Goal: Ask a question

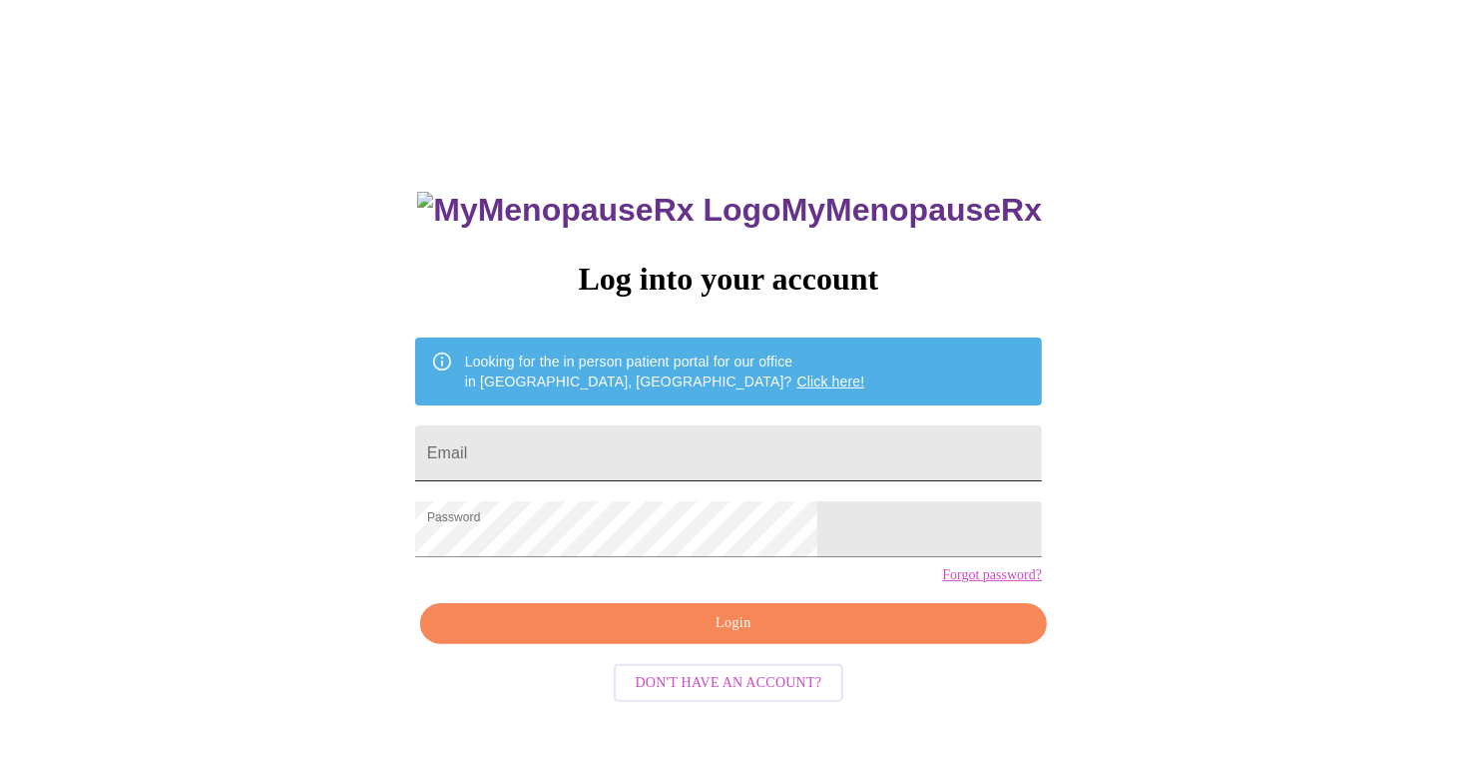
click at [665, 425] on input "Email" at bounding box center [728, 453] width 627 height 56
type input "[EMAIL_ADDRESS][DOMAIN_NAME]"
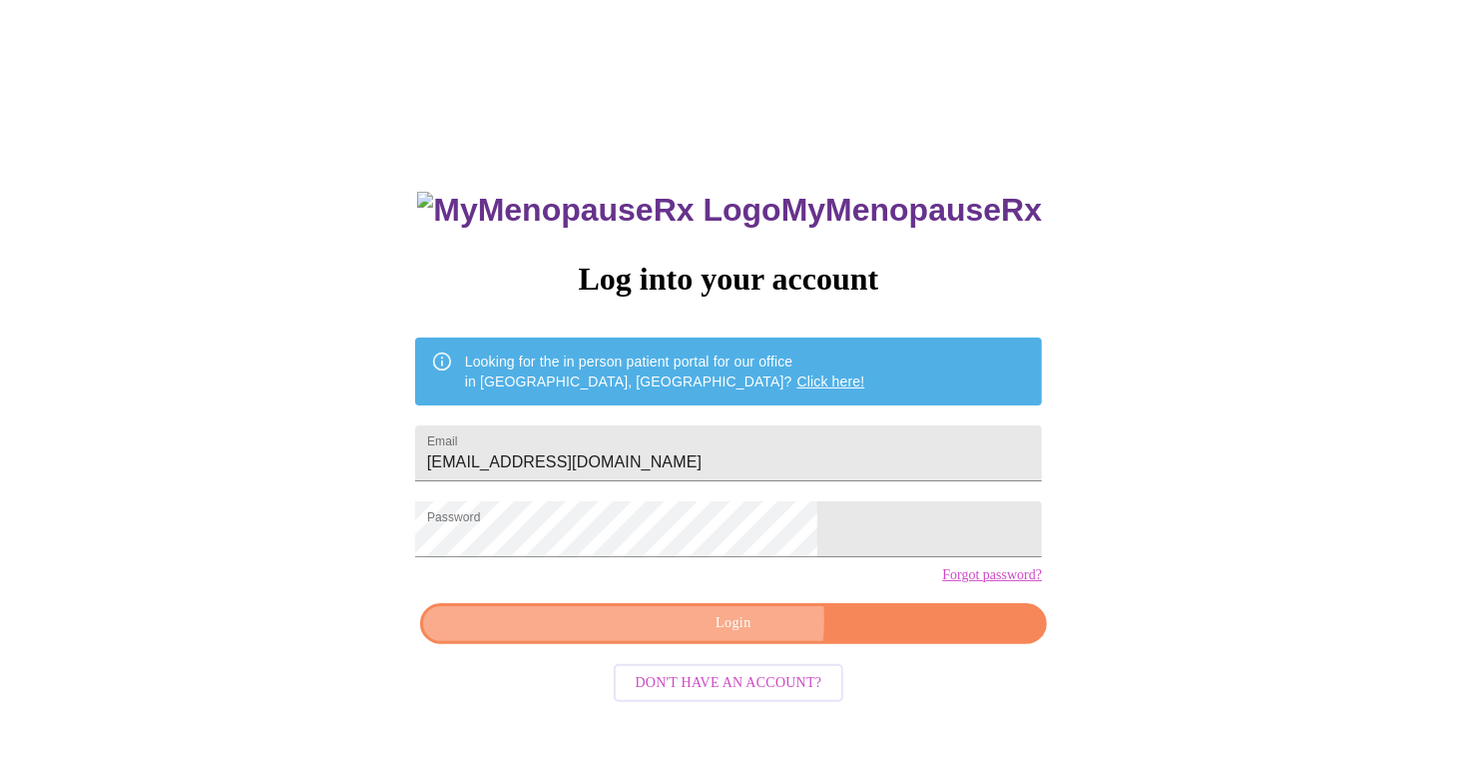
click at [721, 636] on span "Login" at bounding box center [733, 623] width 581 height 25
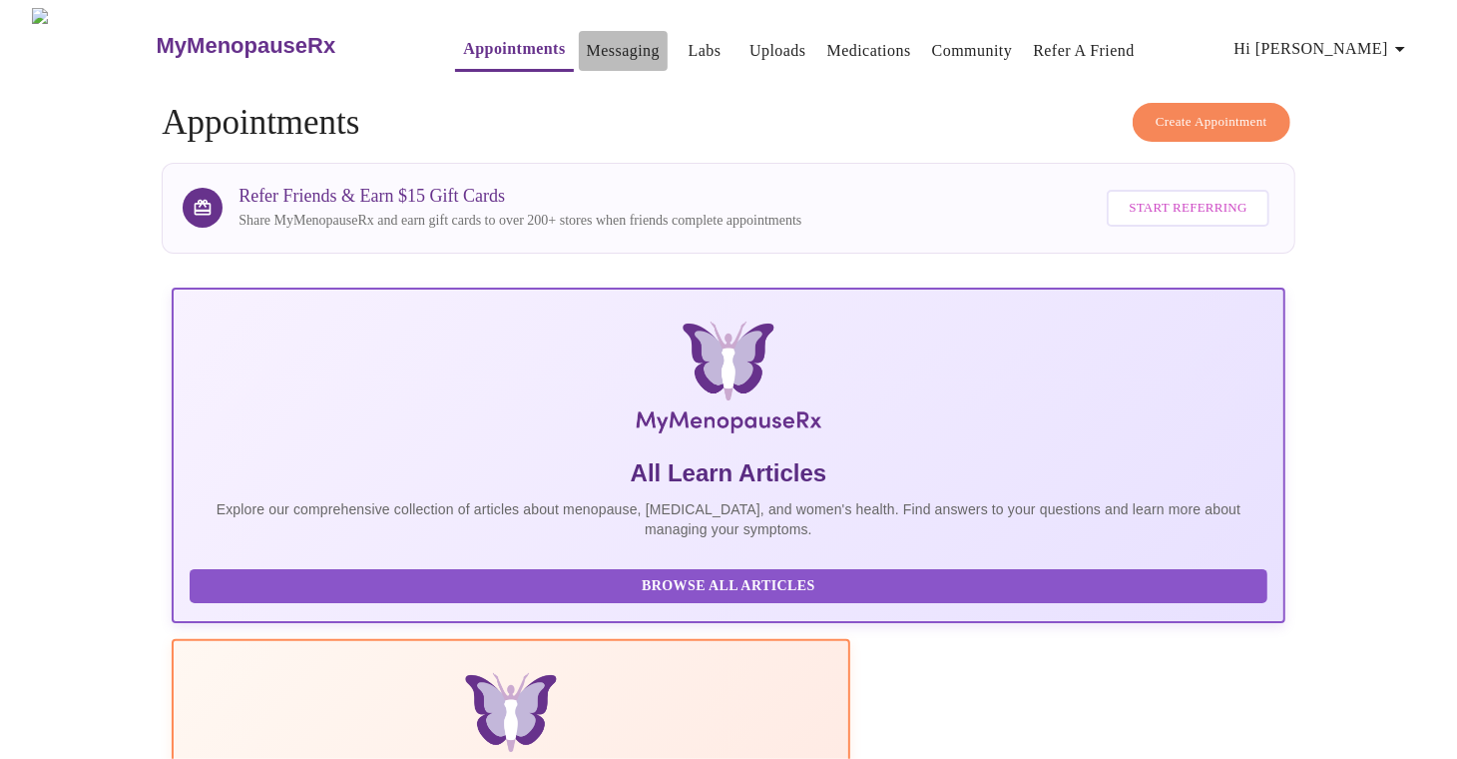
click at [587, 37] on link "Messaging" at bounding box center [623, 51] width 73 height 28
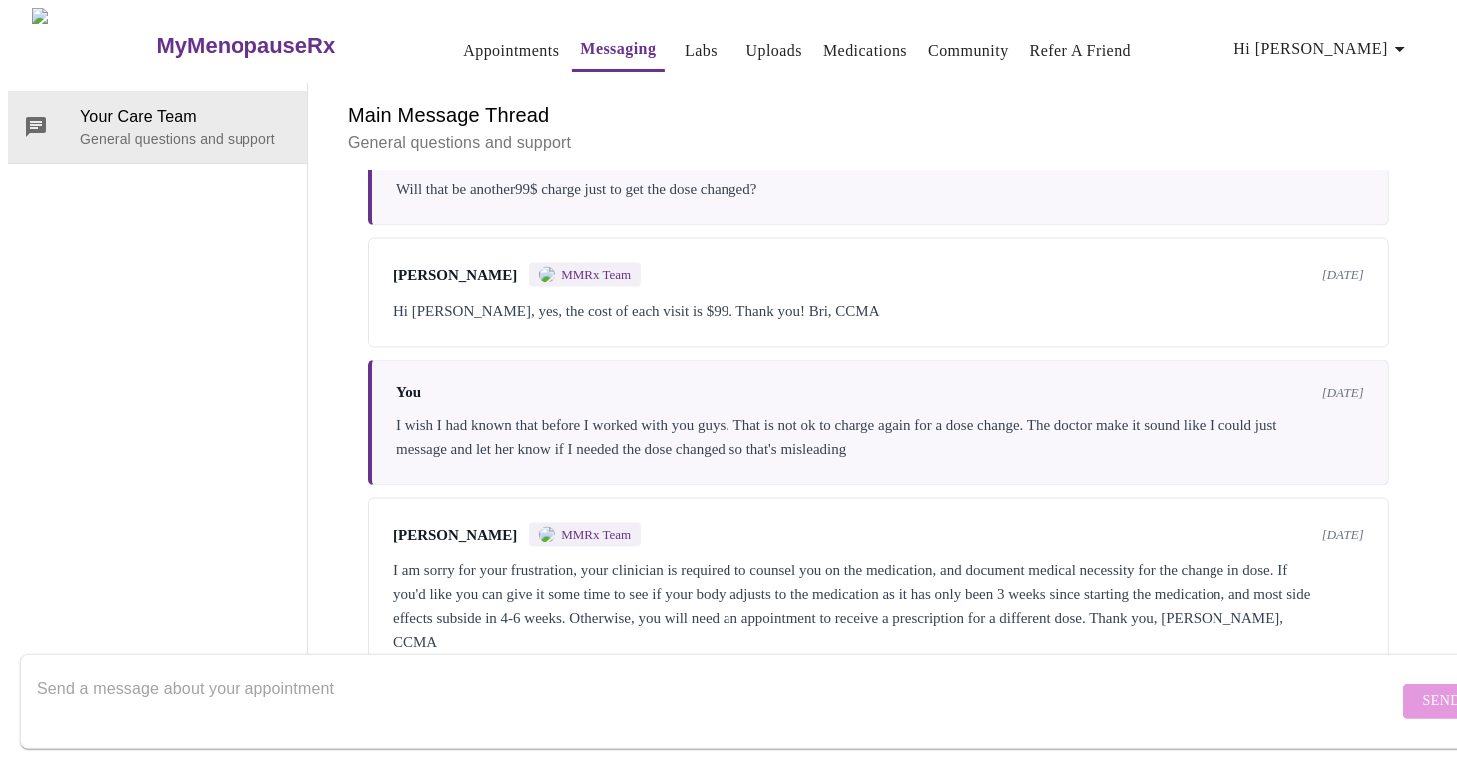
scroll to position [2212, 0]
click at [210, 669] on textarea "Send a message about your appointment" at bounding box center [717, 701] width 1361 height 64
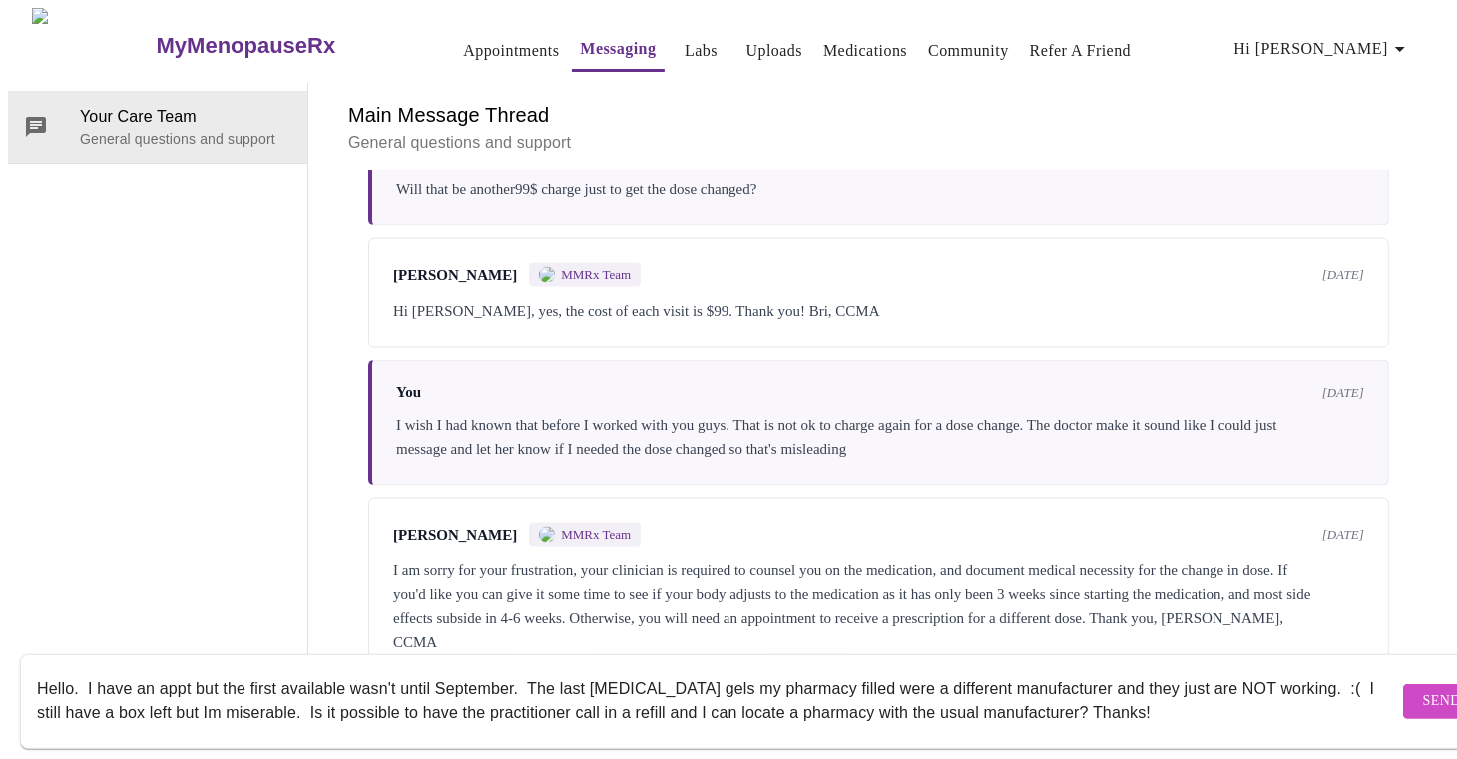
click at [187, 669] on textarea "Hello. I have an appt but the first available wasn't until September. The last …" at bounding box center [717, 701] width 1361 height 64
type textarea "Hello. I have an appt scheduled but the first available wasn't until September.…"
click at [1423, 689] on span "Send" at bounding box center [1442, 701] width 38 height 25
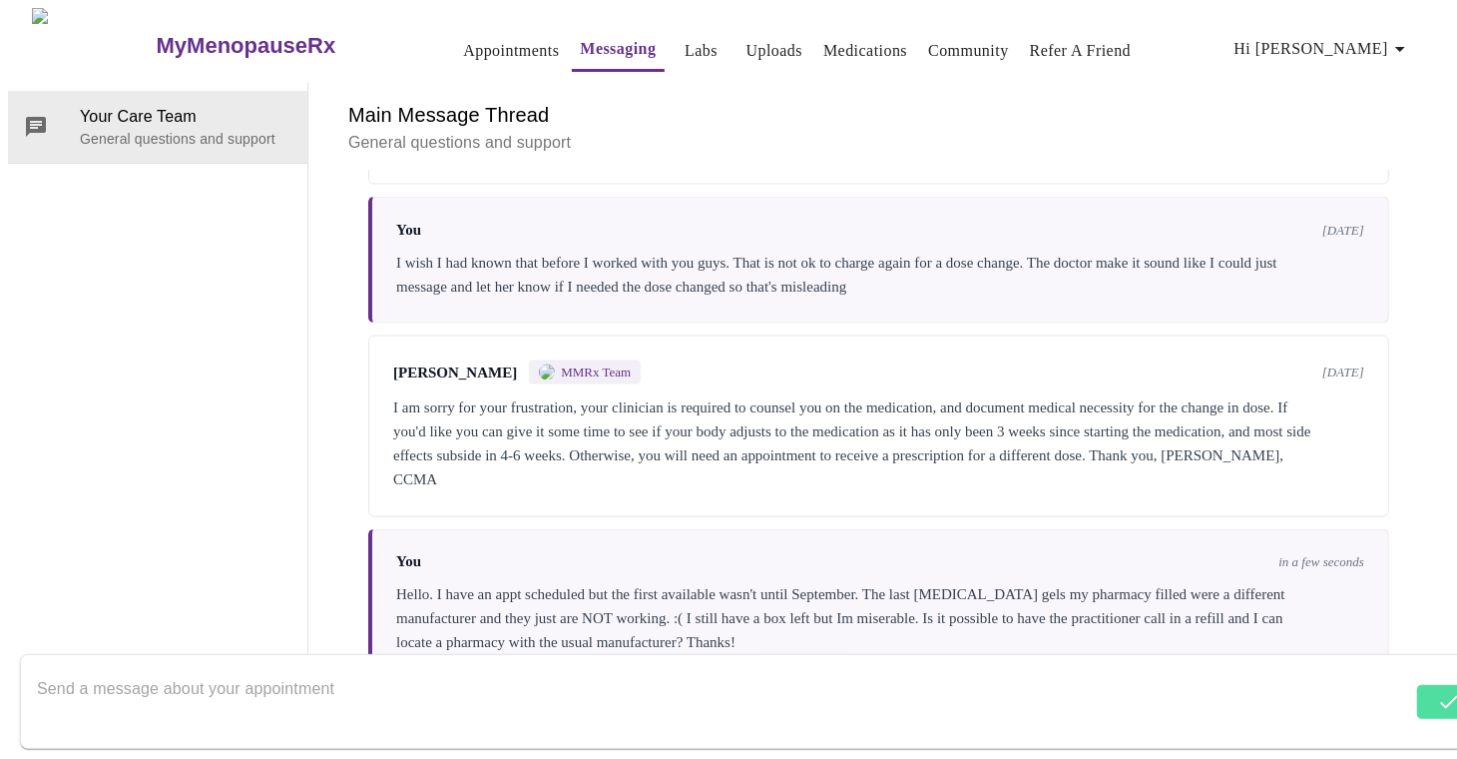
scroll to position [2379, 0]
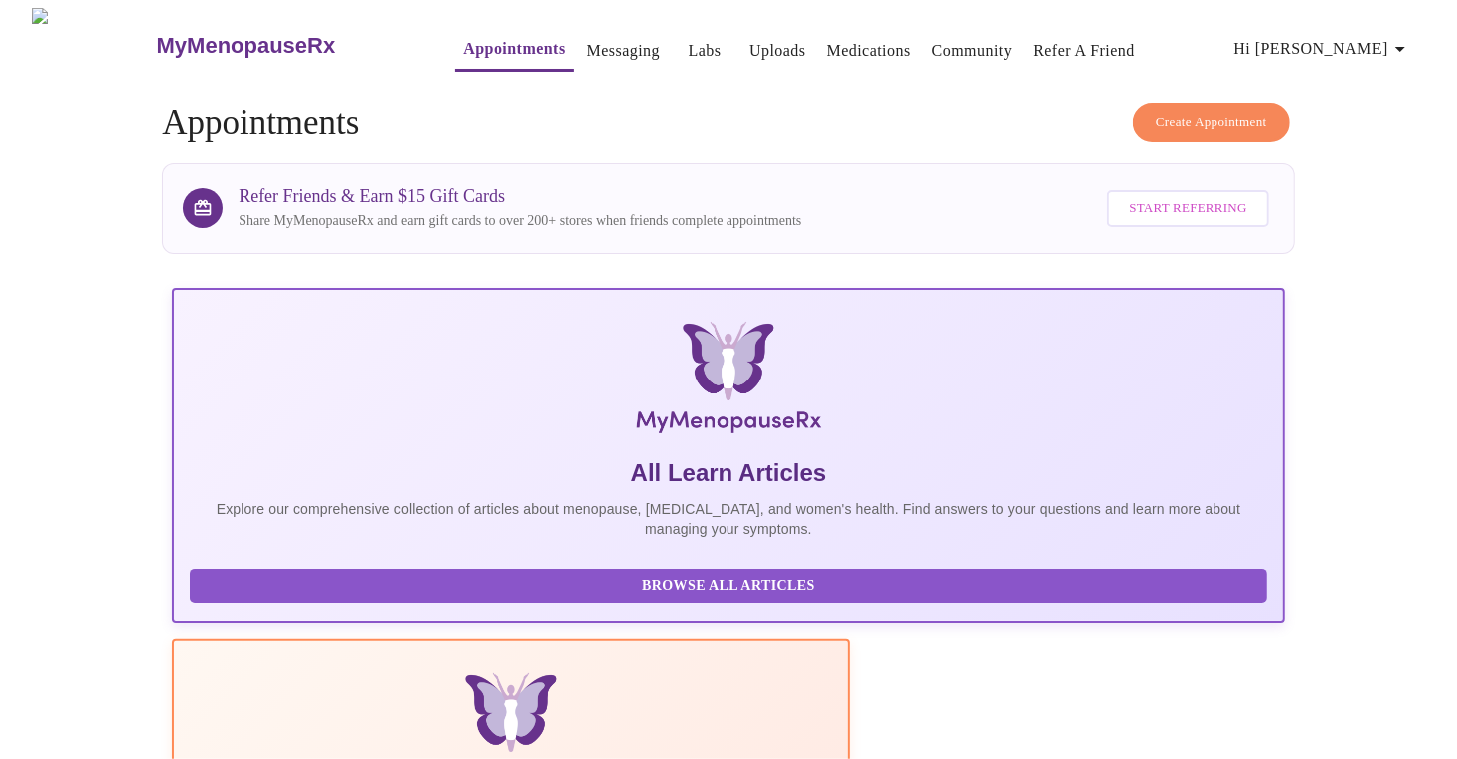
click at [1396, 37] on icon "button" at bounding box center [1400, 49] width 24 height 24
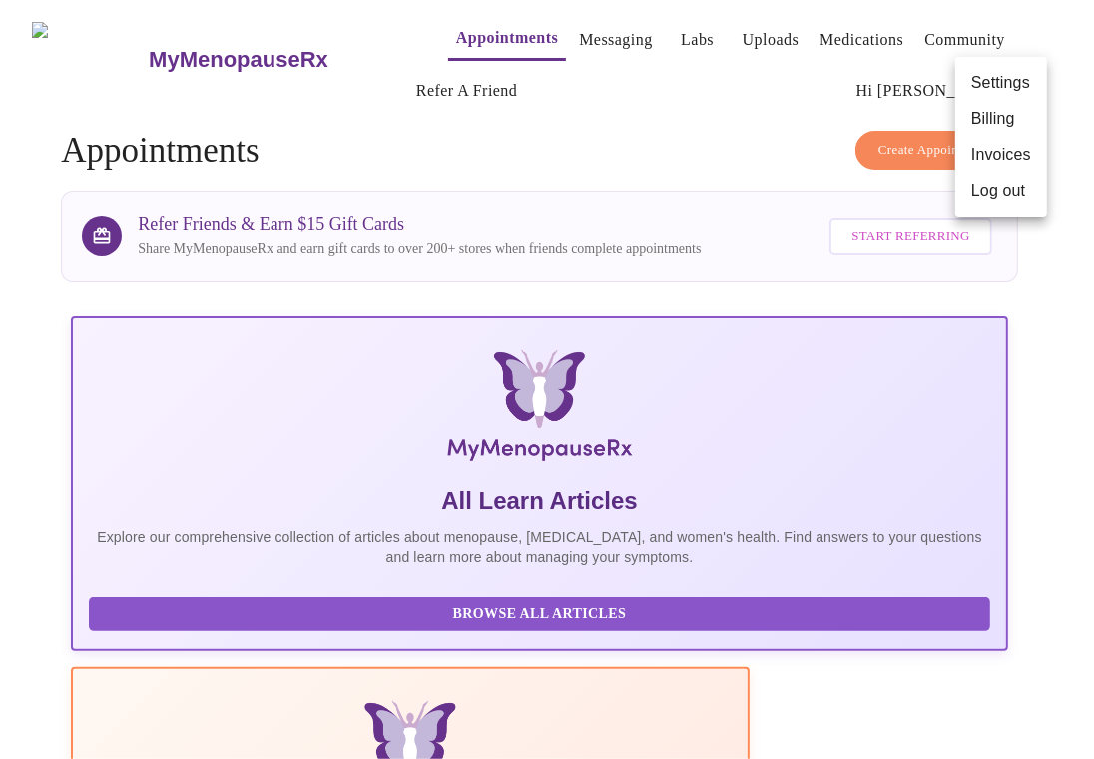
click at [581, 32] on div at bounding box center [547, 379] width 1094 height 759
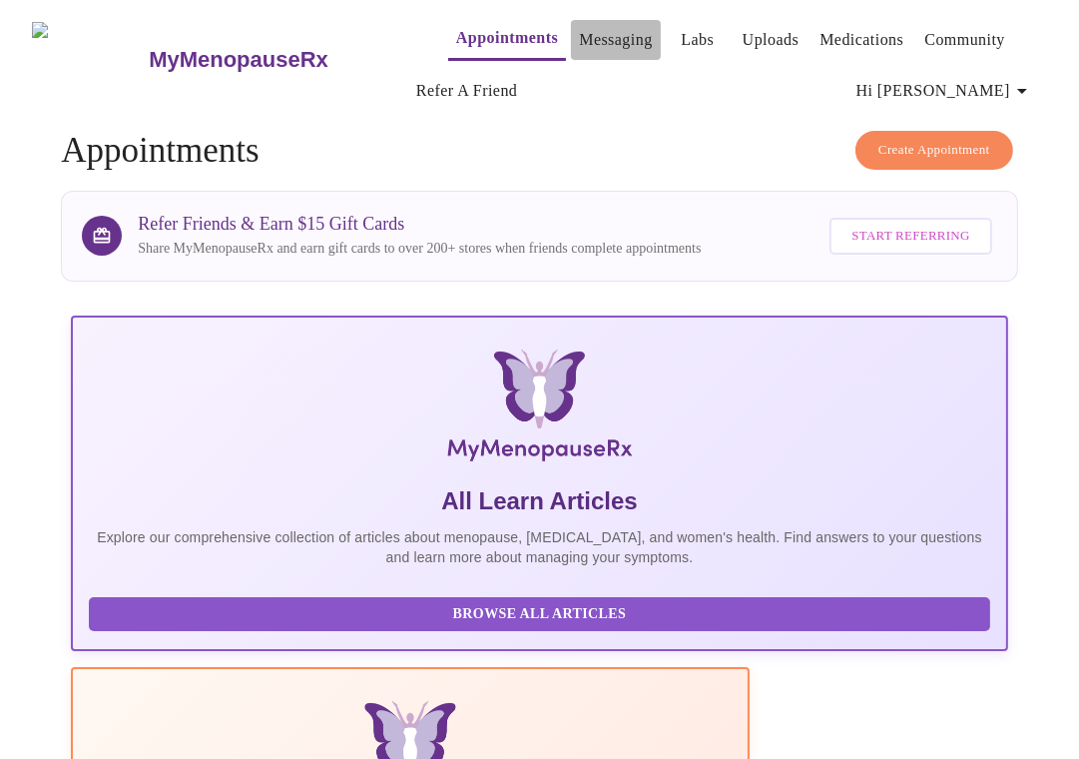
click at [596, 42] on link "Messaging" at bounding box center [615, 40] width 73 height 28
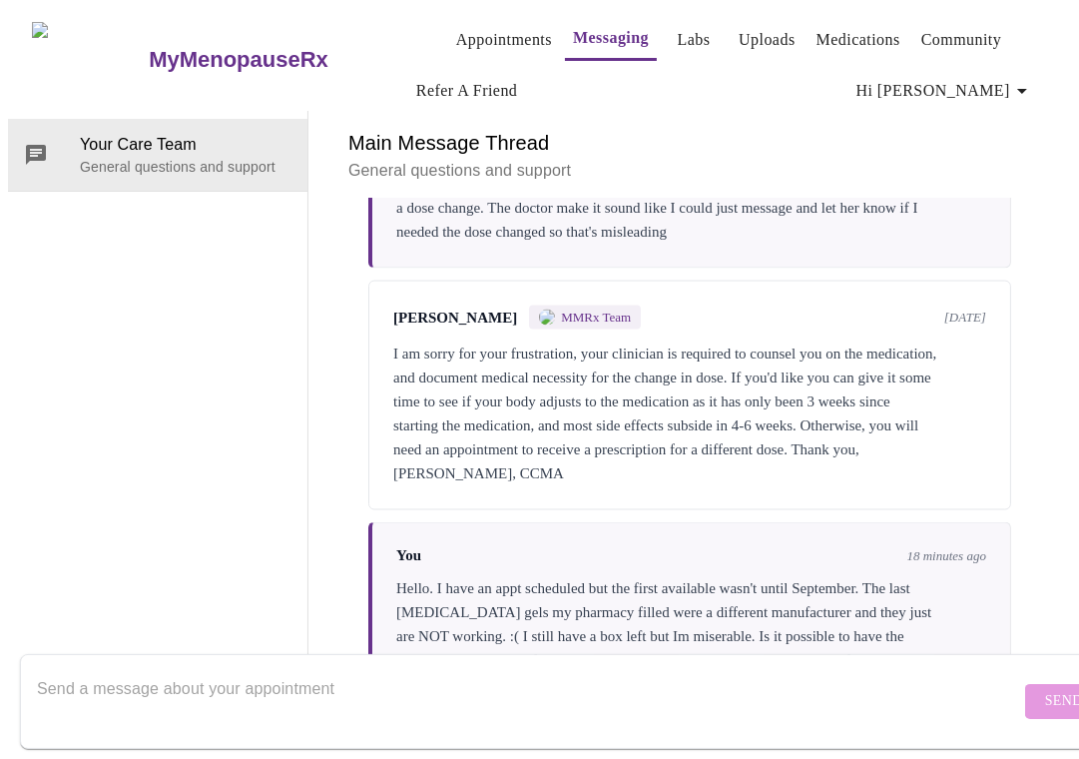
scroll to position [2930, 0]
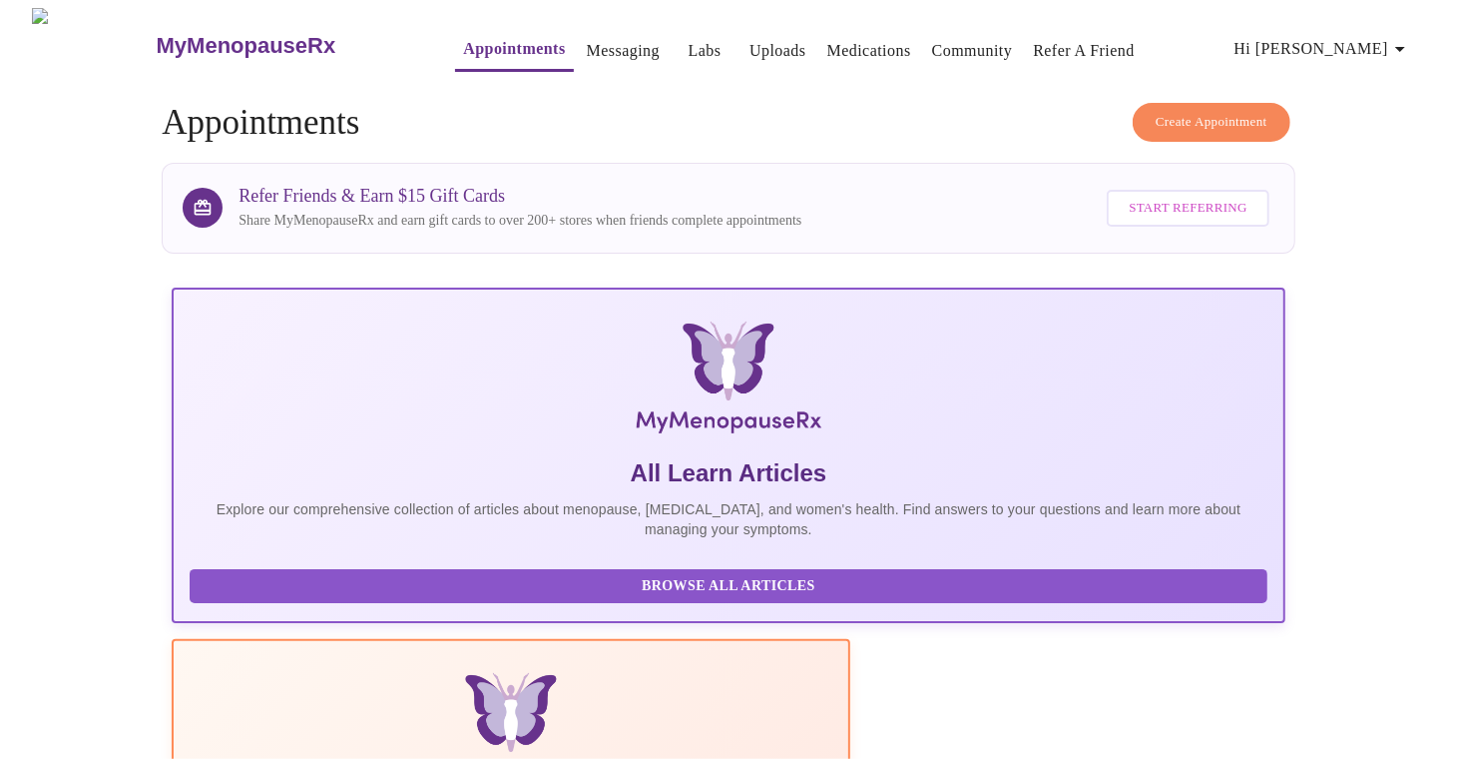
click at [587, 37] on link "Messaging" at bounding box center [623, 51] width 73 height 28
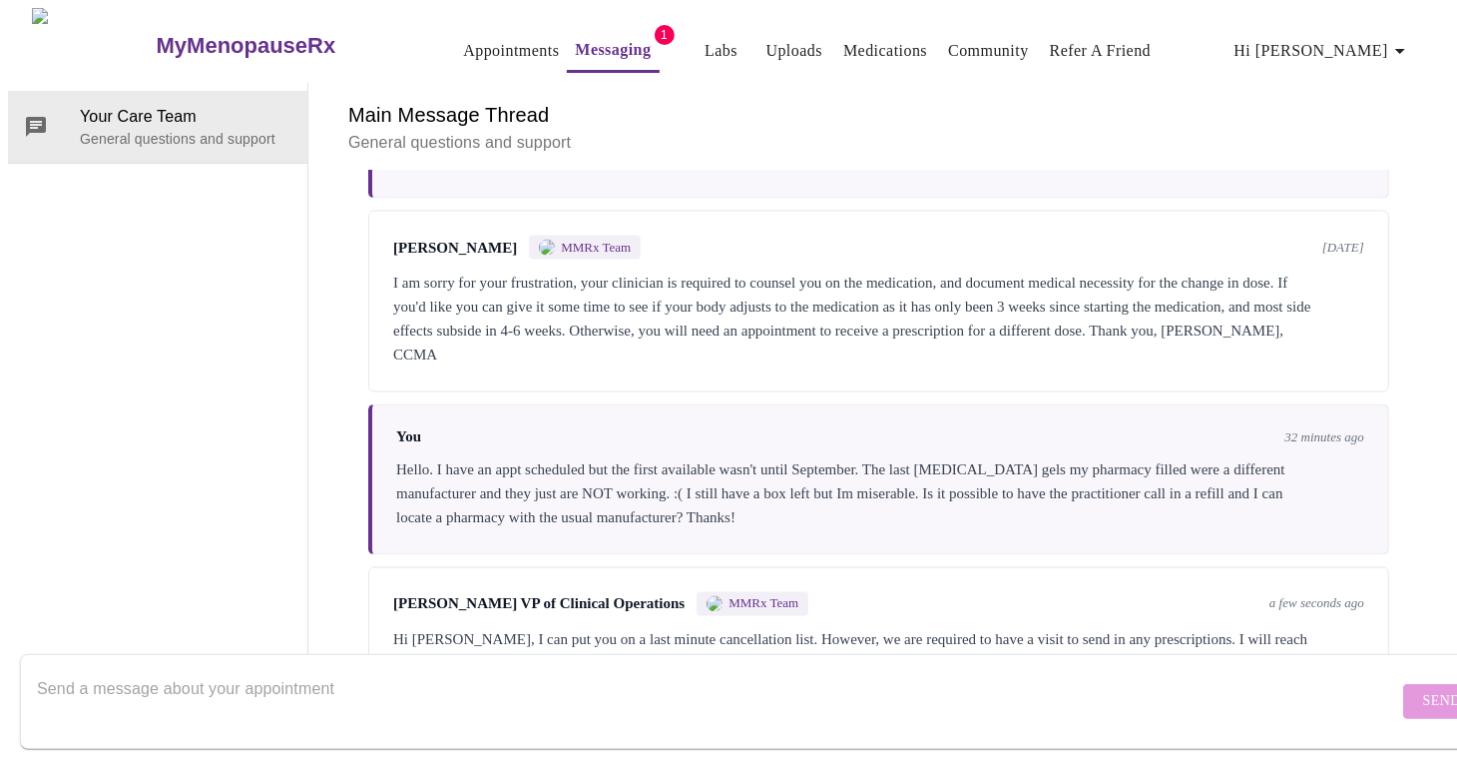
scroll to position [2528, 0]
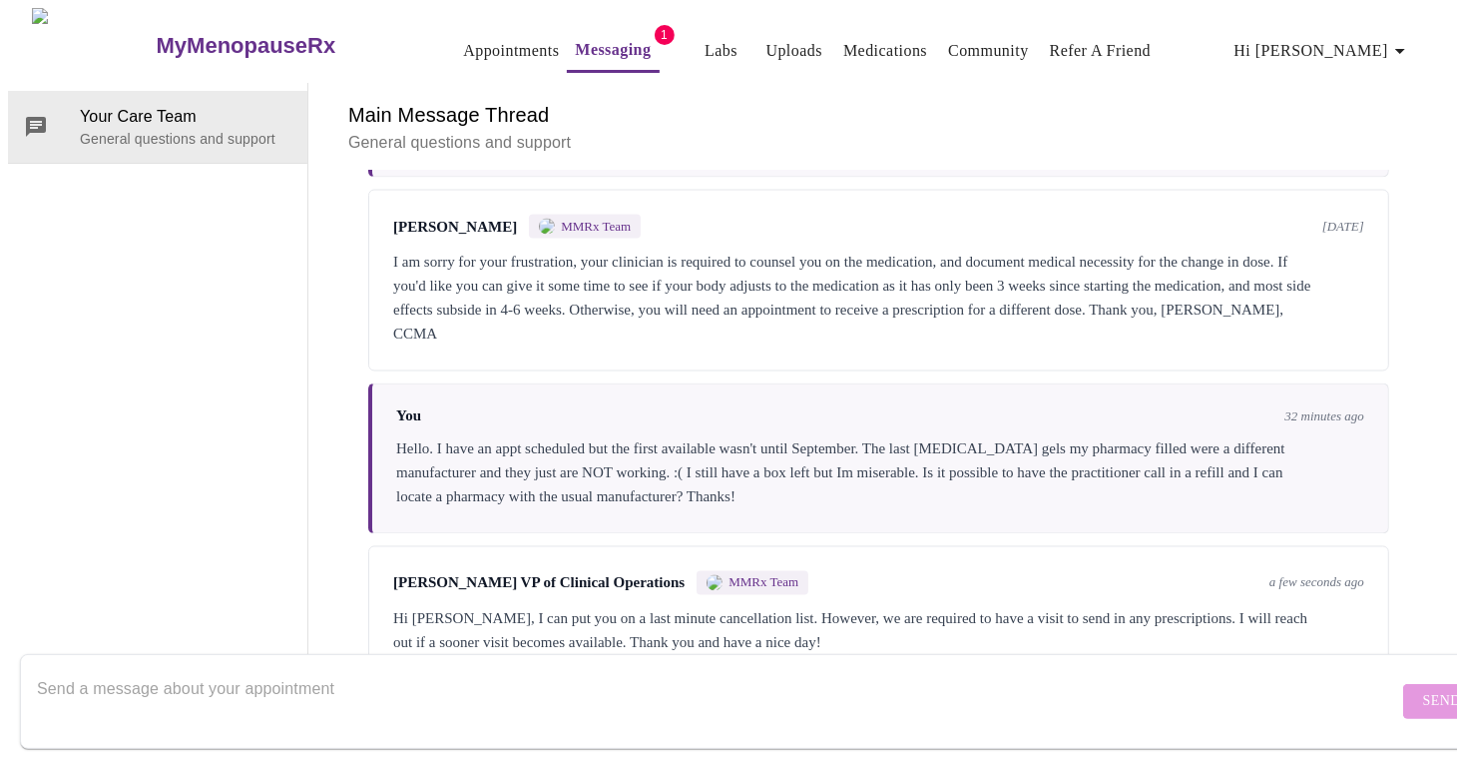
click at [231, 669] on textarea "Send a message about your appointment" at bounding box center [717, 701] width 1361 height 64
type textarea "i see an option for a messaging visit. Is that something I could do?"
click at [1423, 689] on span "Send" at bounding box center [1442, 701] width 38 height 25
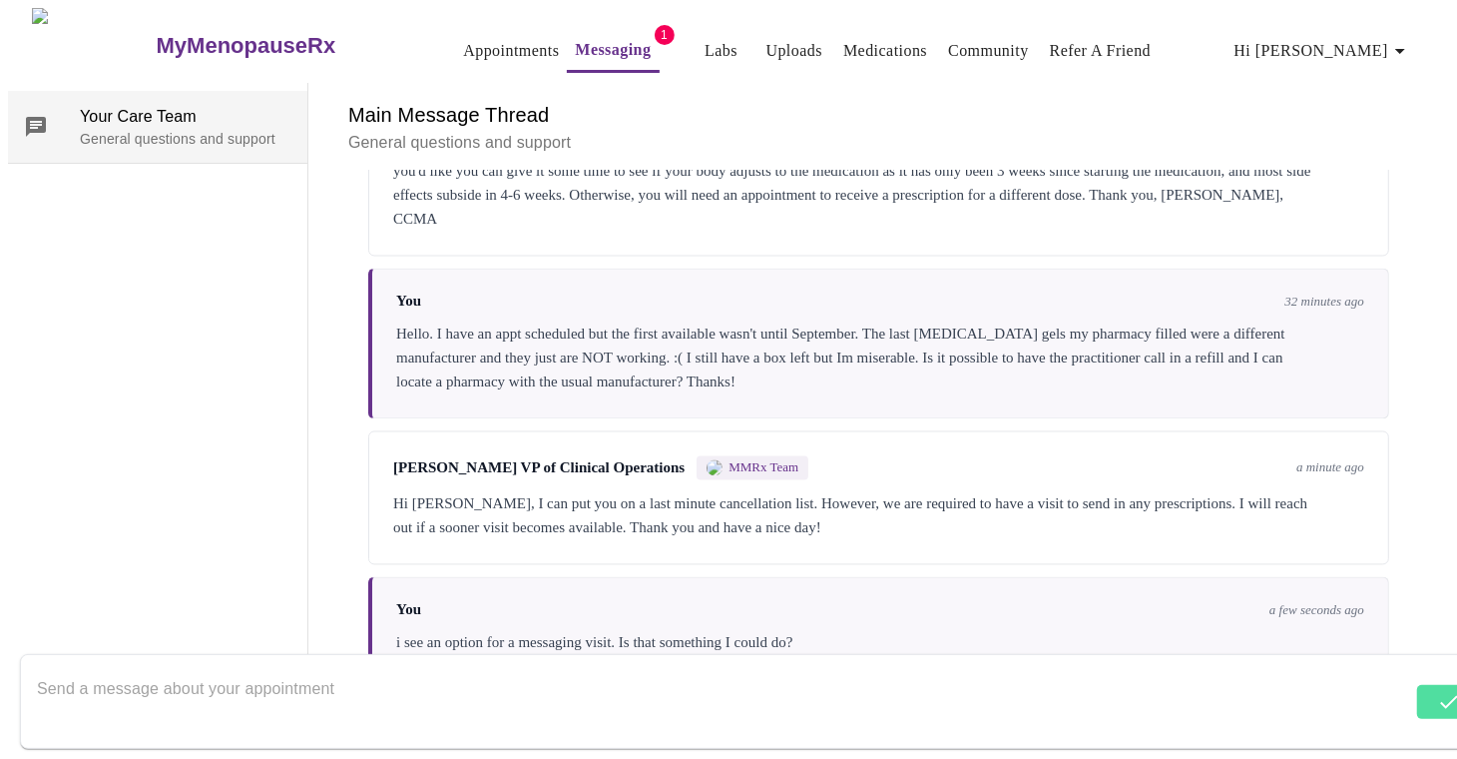
scroll to position [2647, 0]
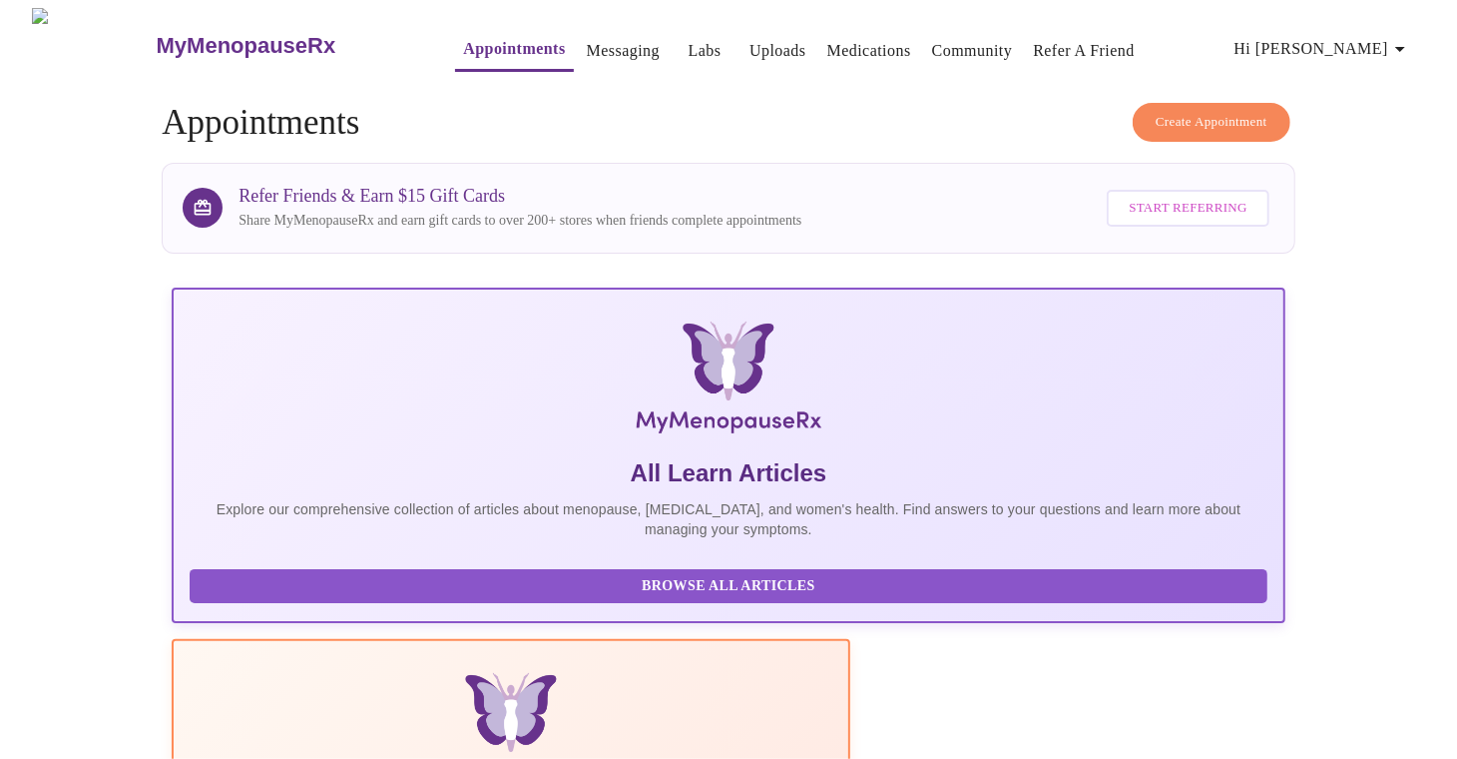
click at [597, 46] on link "Messaging" at bounding box center [623, 51] width 73 height 28
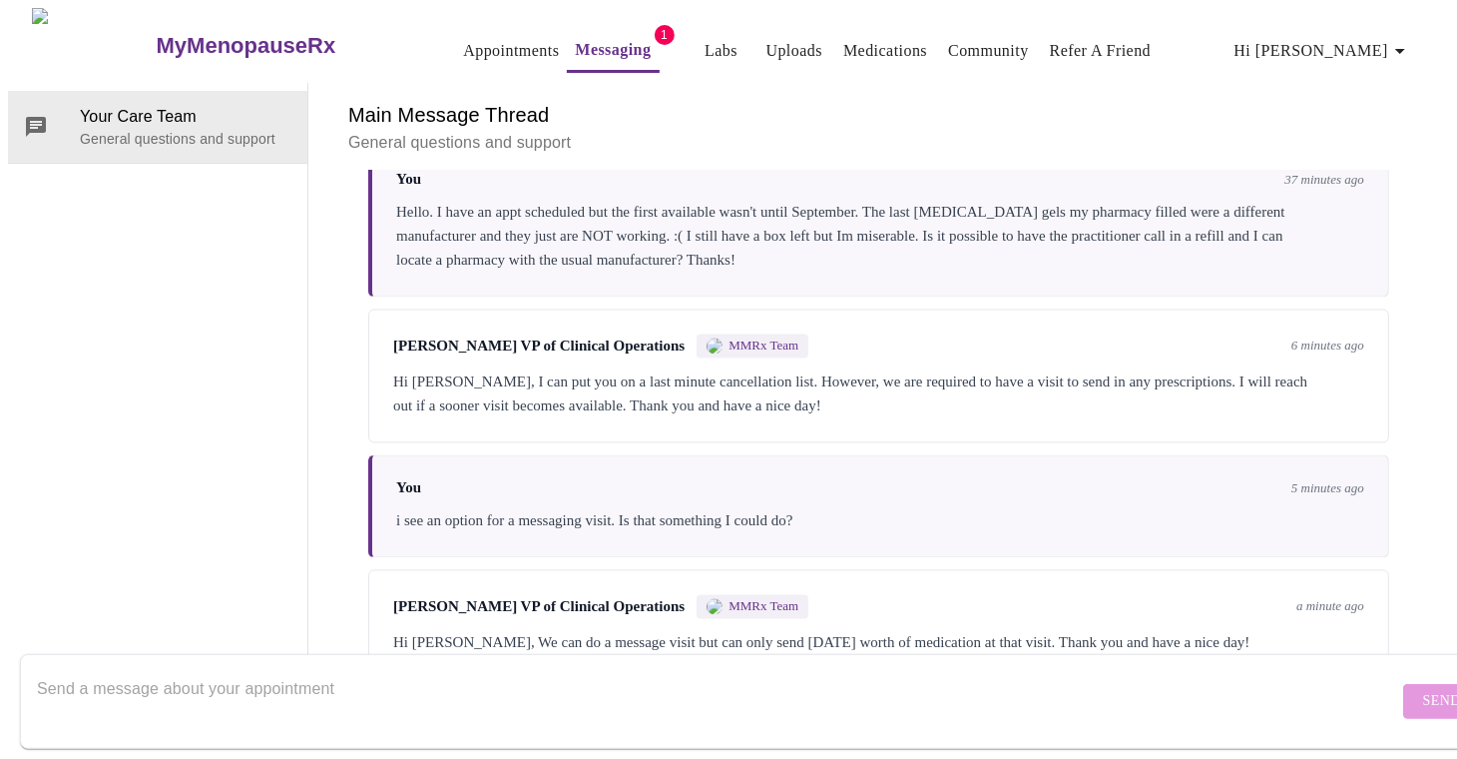
scroll to position [2772, 0]
click at [91, 676] on textarea "Send a message about your appointment" at bounding box center [717, 701] width 1361 height 64
type textarea "Thanks so much for the info. Im self pay. Are the messaging visits the same cos…"
click at [1423, 689] on span "Send" at bounding box center [1442, 701] width 38 height 25
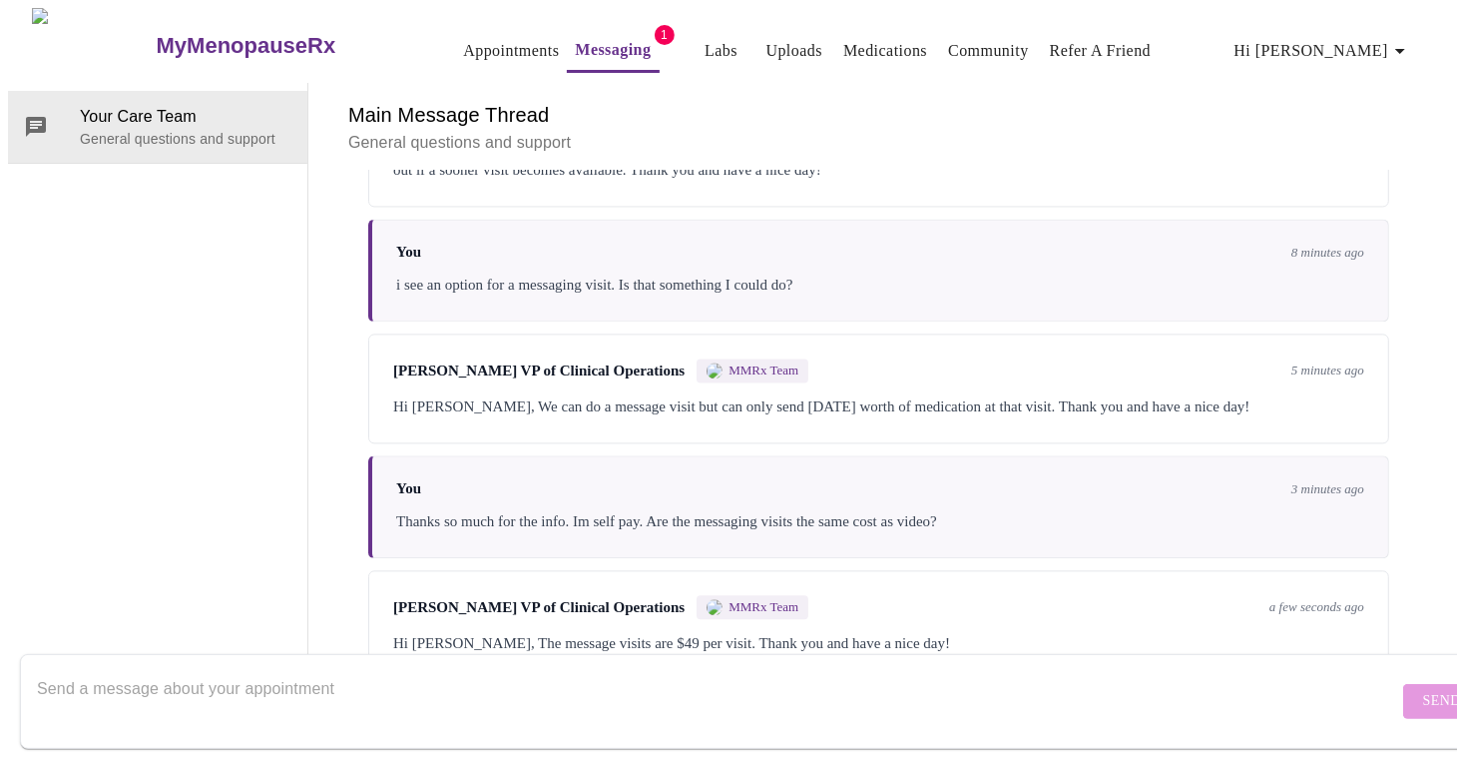
scroll to position [3015, 0]
